Goal: Task Accomplishment & Management: Manage account settings

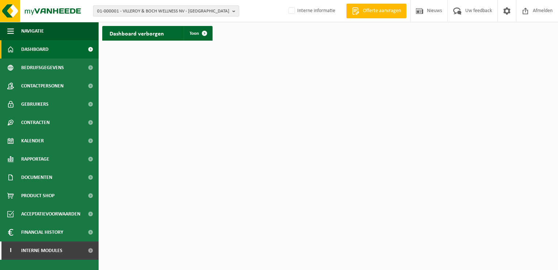
click at [153, 11] on span "01-000001 - VILLEROY & BOCH WELLNESS NV - [GEOGRAPHIC_DATA]" at bounding box center [163, 11] width 132 height 11
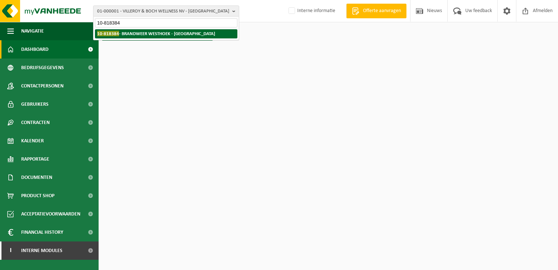
type input "10-818384"
click at [150, 34] on strong "10-818384 - [GEOGRAPHIC_DATA] - [GEOGRAPHIC_DATA]" at bounding box center [156, 33] width 118 height 5
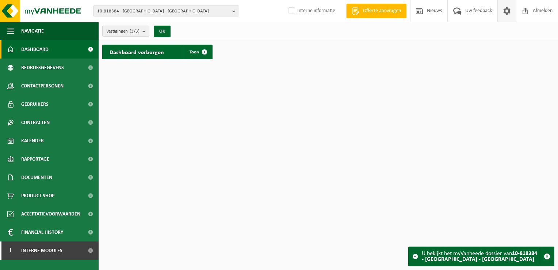
click at [509, 10] on span at bounding box center [507, 11] width 11 height 22
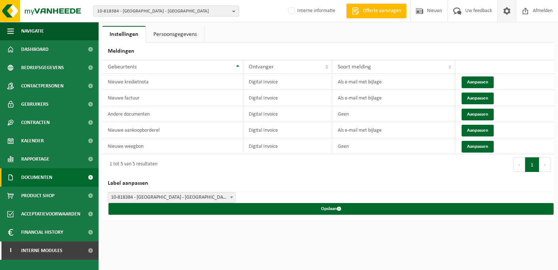
click at [39, 183] on span "Documenten" at bounding box center [36, 177] width 31 height 18
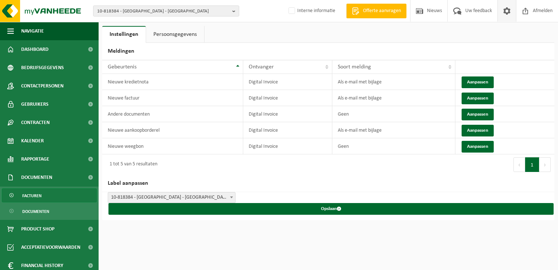
click at [52, 199] on link "Facturen" at bounding box center [49, 195] width 95 height 14
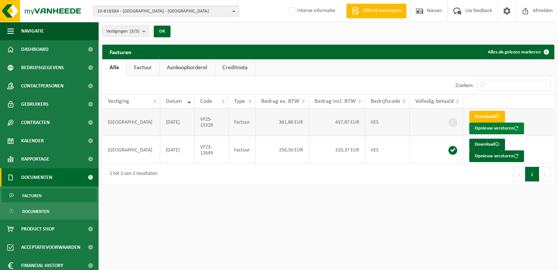
click at [497, 128] on button "Opnieuw versturen" at bounding box center [496, 128] width 55 height 12
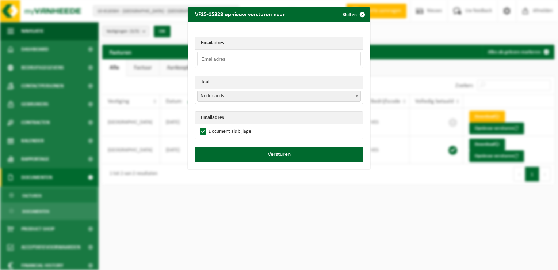
click at [223, 57] on input "email" at bounding box center [279, 59] width 164 height 15
paste input "[EMAIL_ADDRESS][DOMAIN_NAME]."
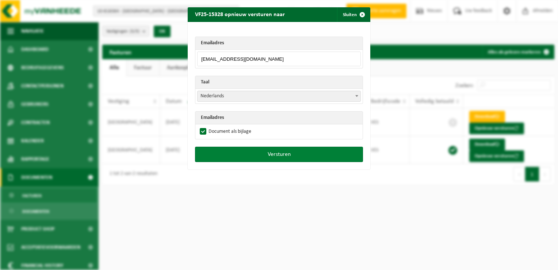
type input "[EMAIL_ADDRESS][DOMAIN_NAME]"
click at [241, 154] on button "Versturen" at bounding box center [279, 154] width 168 height 15
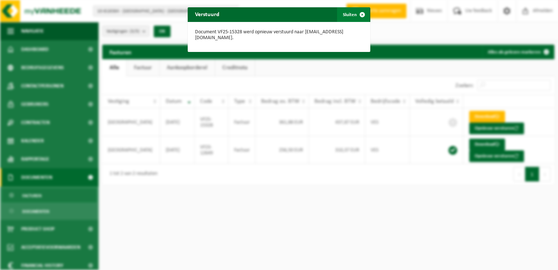
click at [360, 15] on span "button" at bounding box center [362, 14] width 15 height 15
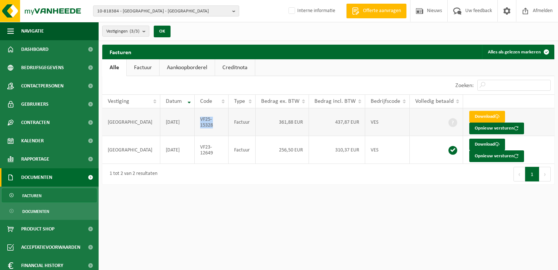
drag, startPoint x: 210, startPoint y: 126, endPoint x: 200, endPoint y: 121, distance: 11.1
click at [200, 121] on td "VF25-15328" at bounding box center [212, 122] width 34 height 28
copy td "VF25-15328"
click at [104, 12] on span "10-818384 - BRANDWEER WESTHOEK - KOKSIJDE" at bounding box center [163, 11] width 132 height 11
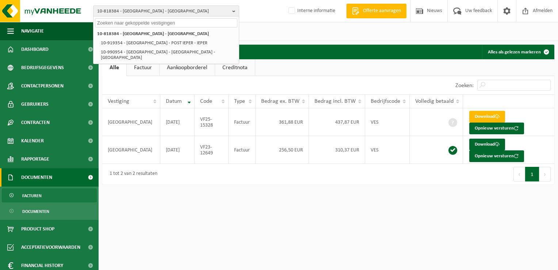
paste input "10-876403"
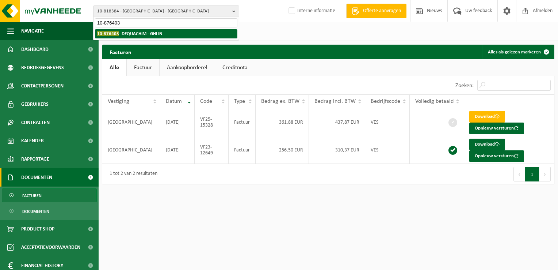
type input "10-876403"
click at [132, 35] on strong "10-876403 - DEQUACHIM - GHLIN" at bounding box center [129, 33] width 65 height 5
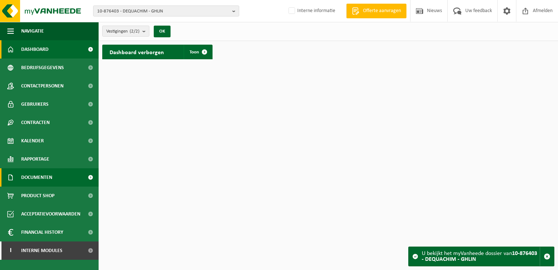
click at [49, 174] on span "Documenten" at bounding box center [36, 177] width 31 height 18
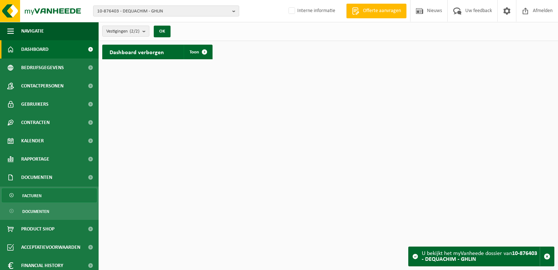
click at [47, 195] on link "Facturen" at bounding box center [49, 195] width 95 height 14
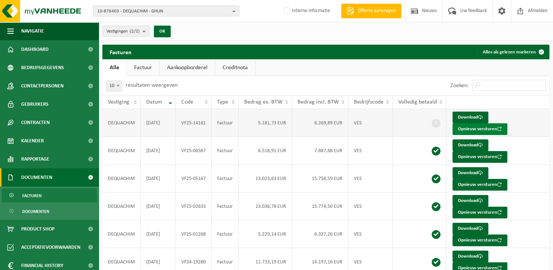
click at [505, 123] on button "Opnieuw versturen" at bounding box center [479, 129] width 55 height 12
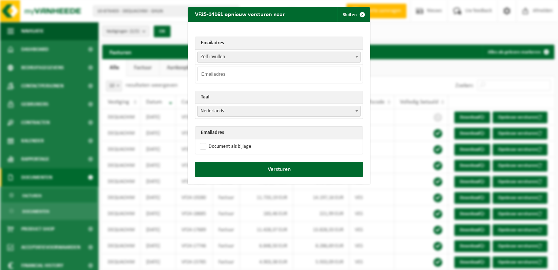
click at [221, 73] on input "email" at bounding box center [279, 73] width 164 height 15
paste input "QHSE@dequachim.be."
type input "QHSE@dequachim.be"
click at [213, 110] on span "Nederlands" at bounding box center [279, 111] width 163 height 10
select select "fr"
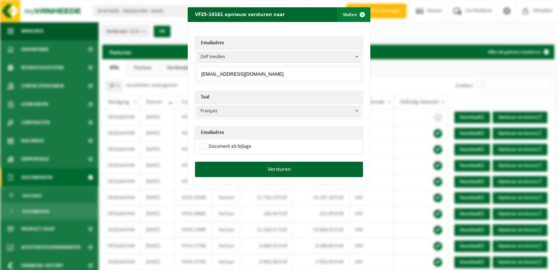
click at [359, 16] on span "button" at bounding box center [362, 14] width 15 height 15
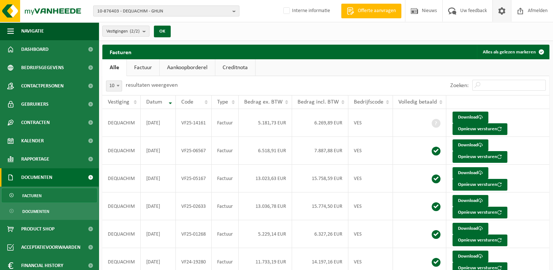
click at [502, 12] on span at bounding box center [501, 11] width 11 height 22
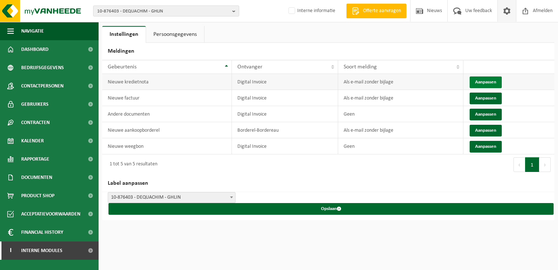
click at [482, 78] on button "Aanpassen" at bounding box center [486, 82] width 32 height 12
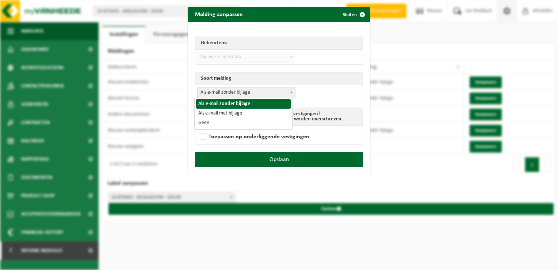
click at [235, 96] on span "Als e-mail zonder bijlage" at bounding box center [247, 92] width 98 height 10
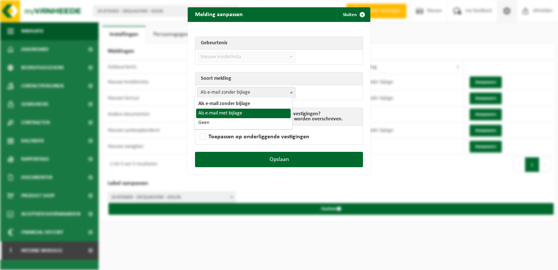
select select "3"
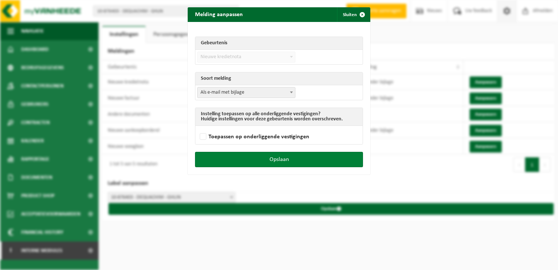
click at [298, 156] on button "Opslaan" at bounding box center [279, 159] width 168 height 15
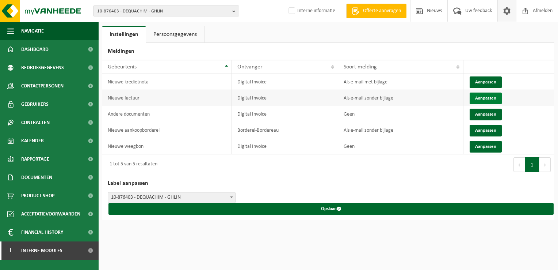
click at [482, 96] on button "Aanpassen" at bounding box center [486, 98] width 32 height 12
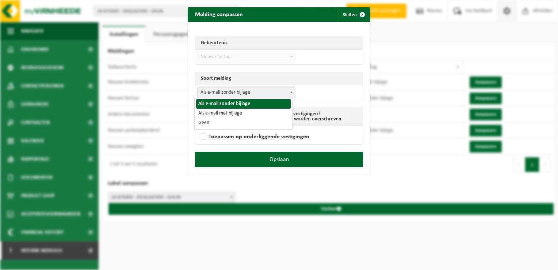
click at [255, 90] on span "Als e-mail zonder bijlage" at bounding box center [247, 92] width 98 height 10
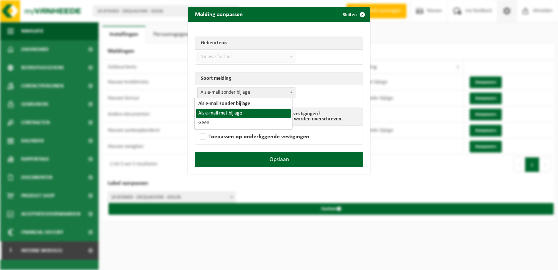
select select "3"
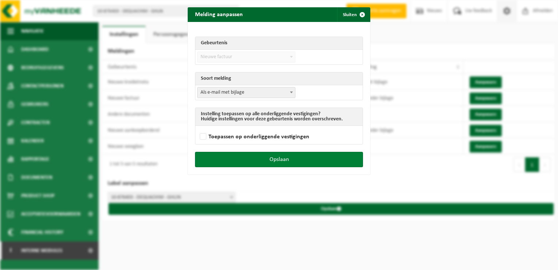
click at [289, 153] on button "Opslaan" at bounding box center [279, 159] width 168 height 15
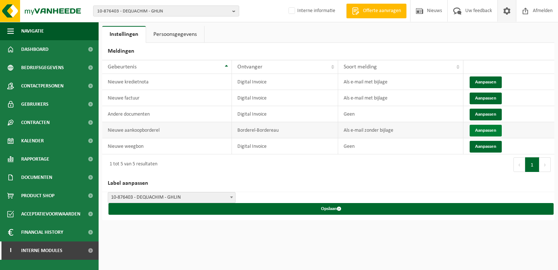
click at [488, 131] on button "Aanpassen" at bounding box center [486, 131] width 32 height 12
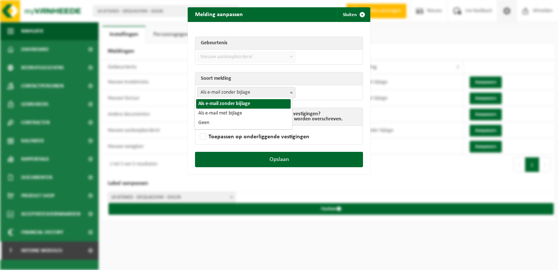
click at [217, 94] on span "Als e-mail zonder bijlage" at bounding box center [247, 92] width 98 height 10
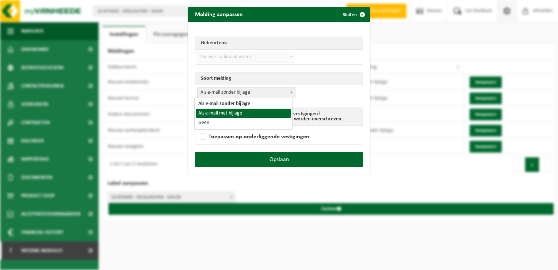
select select "3"
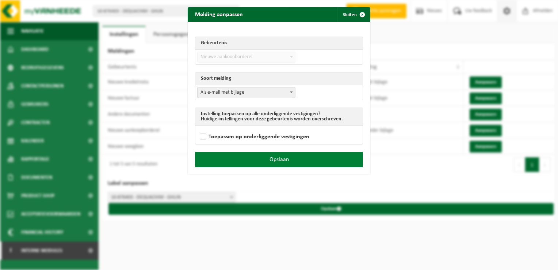
click at [318, 160] on button "Opslaan" at bounding box center [279, 159] width 168 height 15
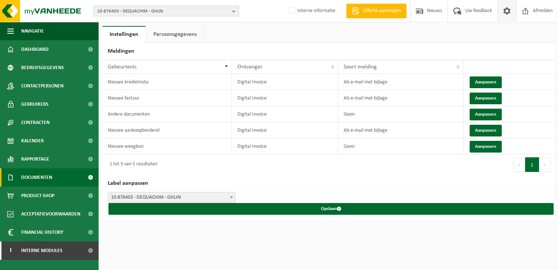
click at [42, 179] on span "Documenten" at bounding box center [36, 177] width 31 height 18
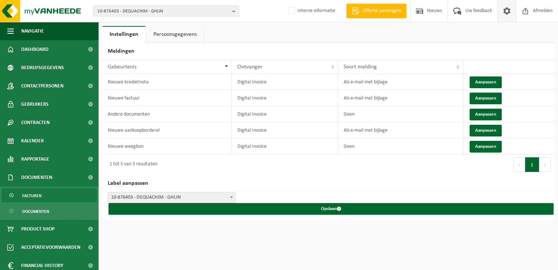
click at [43, 195] on link "Facturen" at bounding box center [49, 195] width 95 height 14
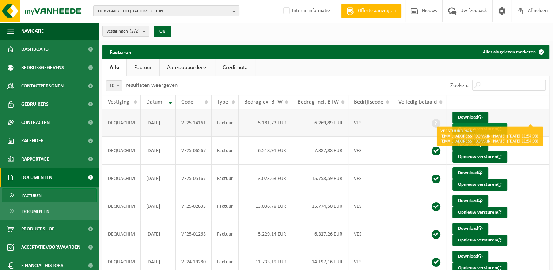
click at [507, 123] on button "Opnieuw versturen" at bounding box center [479, 129] width 55 height 12
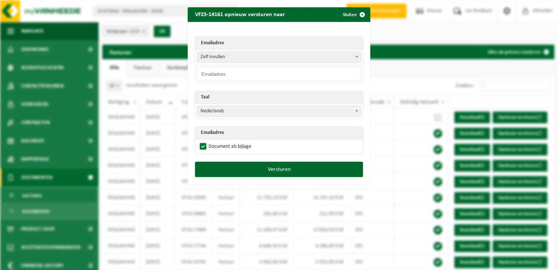
click at [219, 73] on input "email" at bounding box center [279, 73] width 164 height 15
paste input "QHSE@dequachim.be"
type input "QHSE@dequachim.be"
click at [208, 31] on div "Emailadres Zelf invullen qhse@dequachim.be olivier.desaive@dequachim.be aline.h…" at bounding box center [279, 92] width 183 height 140
click at [214, 113] on span "Nederlands" at bounding box center [279, 111] width 163 height 10
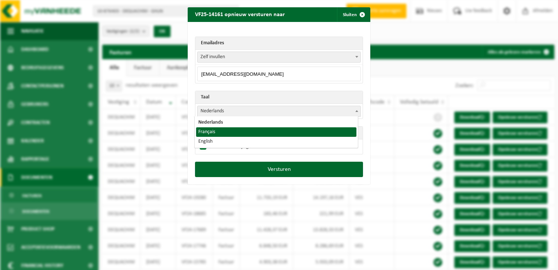
select select "fr"
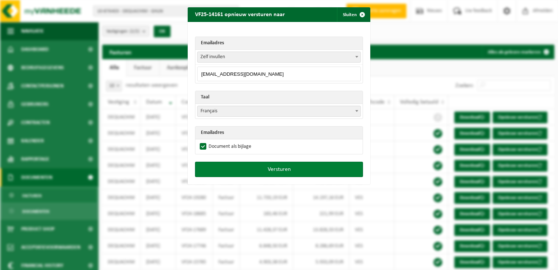
click at [275, 169] on button "Versturen" at bounding box center [279, 168] width 168 height 15
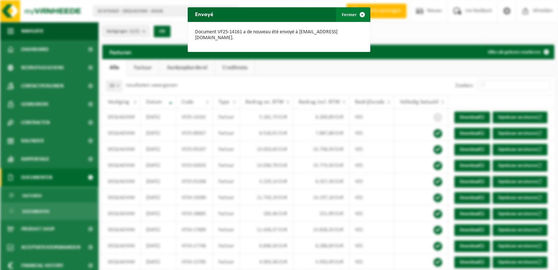
click at [360, 14] on span "button" at bounding box center [362, 14] width 15 height 15
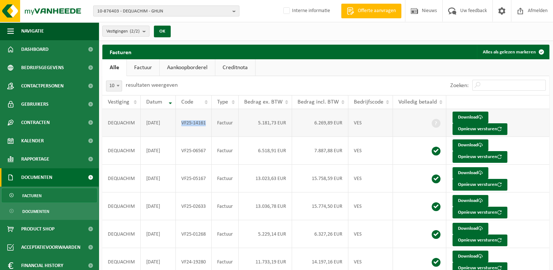
drag, startPoint x: 208, startPoint y: 118, endPoint x: 180, endPoint y: 119, distance: 27.1
click at [180, 119] on td "VF25-14161" at bounding box center [194, 123] width 36 height 28
copy td "VF25-14161"
